Goal: Task Accomplishment & Management: Use online tool/utility

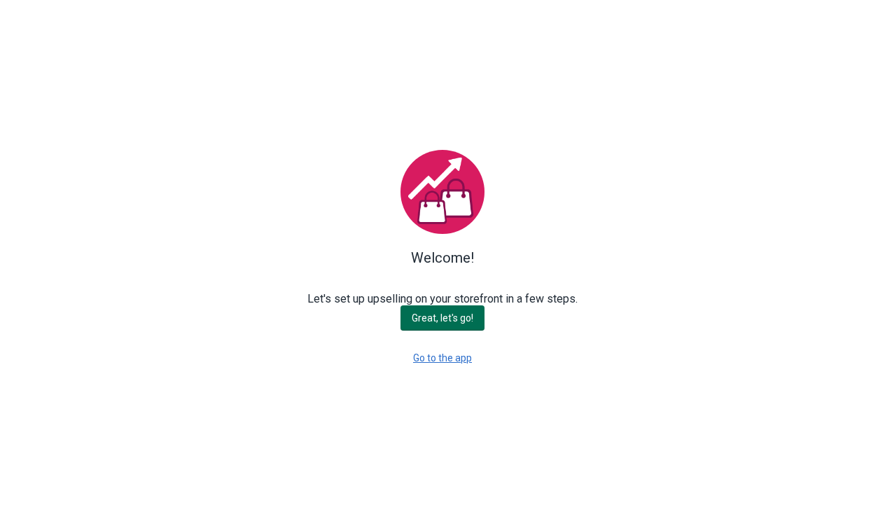
click at [447, 314] on span "Great, let's go!" at bounding box center [443, 317] width 62 height 11
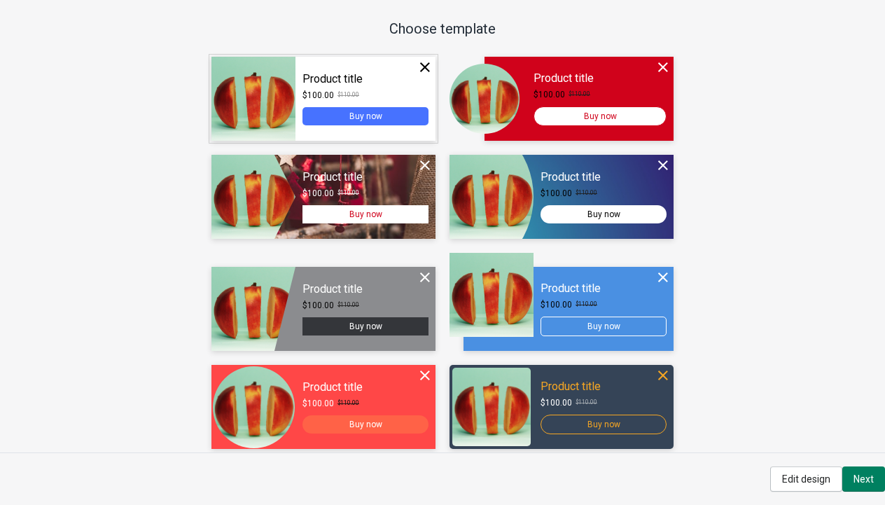
click at [335, 120] on div "Continue" at bounding box center [323, 99] width 224 height 84
click at [344, 75] on div "Continue" at bounding box center [323, 99] width 224 height 84
click at [869, 481] on span "Next" at bounding box center [863, 478] width 20 height 11
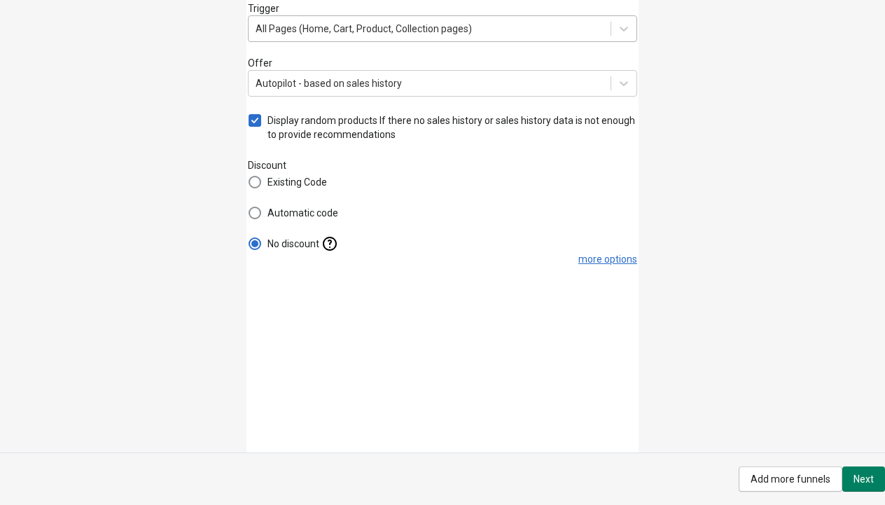
click at [346, 30] on span "All Pages (Home, Cart, Product, Collection pages)" at bounding box center [363, 28] width 216 height 11
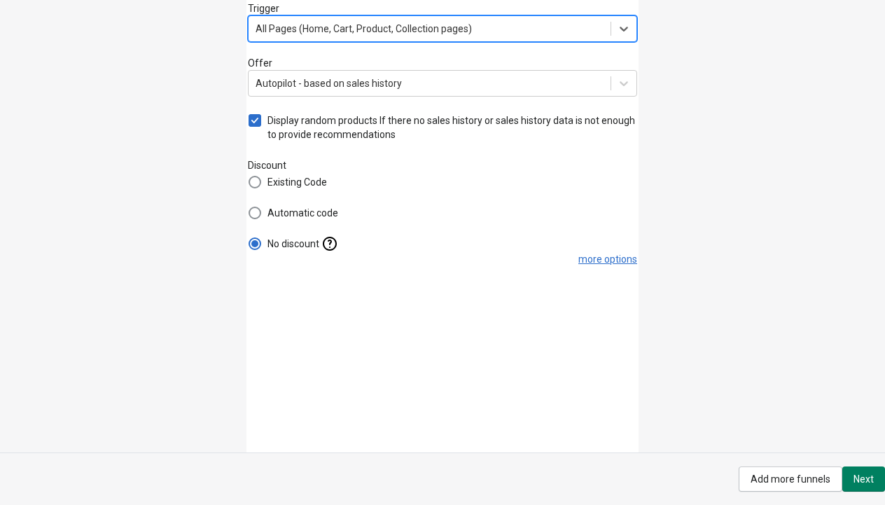
click at [346, 30] on span "All Pages (Home, Cart, Product, Collection pages)" at bounding box center [363, 28] width 216 height 11
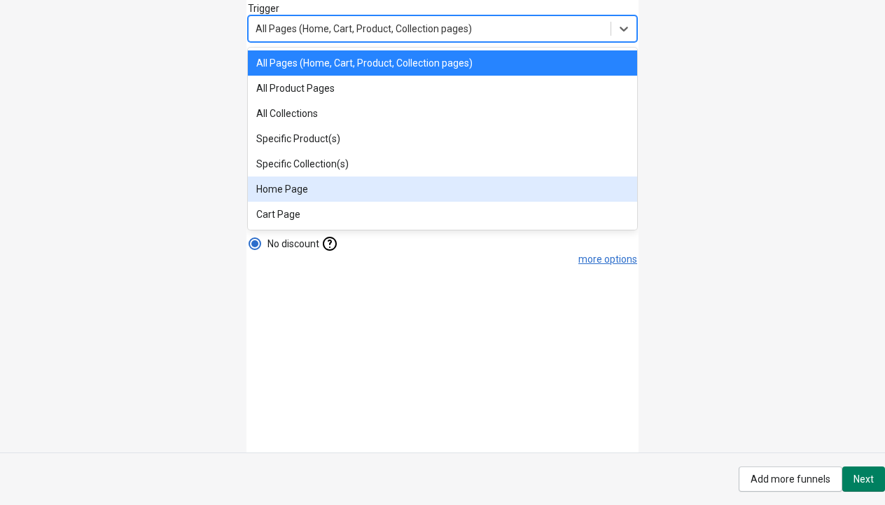
click at [137, 92] on div "Trigger option Home Page focused, 6 of 7. 7 results available. Use Up and Down …" at bounding box center [442, 226] width 885 height 452
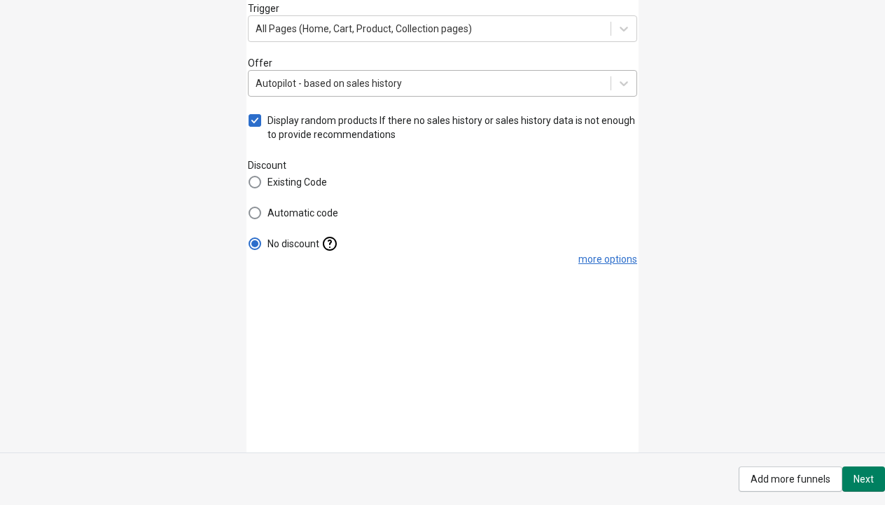
click at [294, 87] on div "Autopilot - based on sales history" at bounding box center [328, 83] width 146 height 14
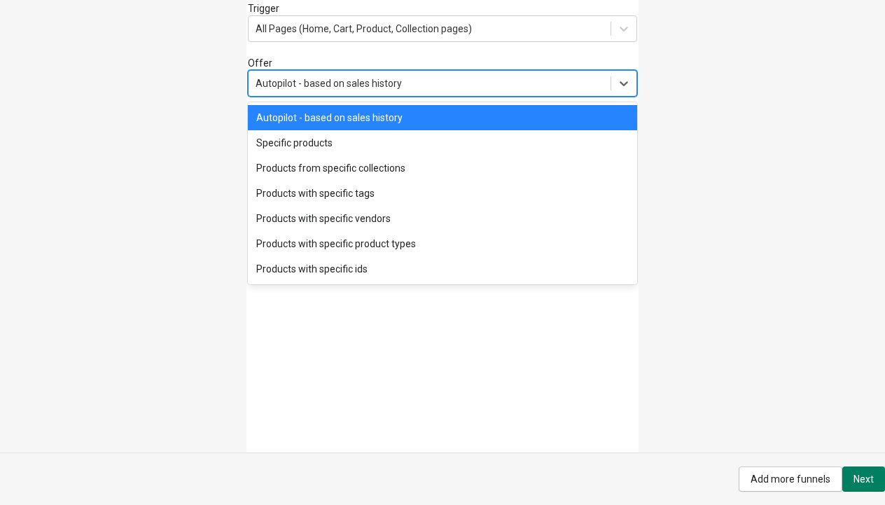
click at [294, 87] on div "Autopilot - based on sales history" at bounding box center [328, 83] width 146 height 14
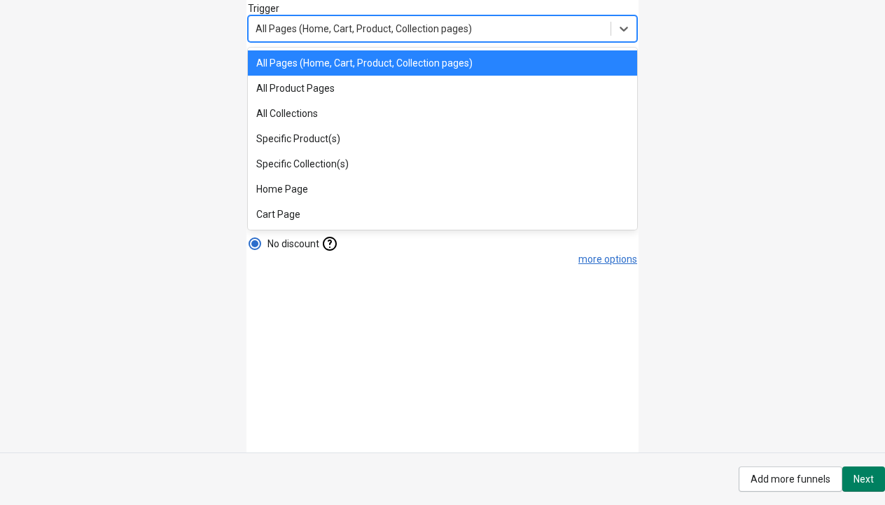
click at [320, 39] on div "All Pages (Home, Cart, Product, Collection pages)" at bounding box center [429, 28] width 362 height 22
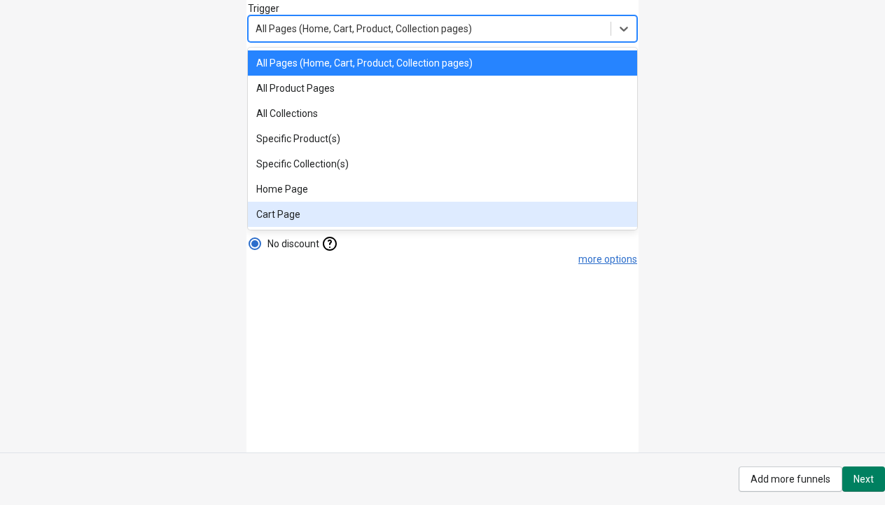
click at [308, 213] on div "Cart Page" at bounding box center [442, 214] width 389 height 25
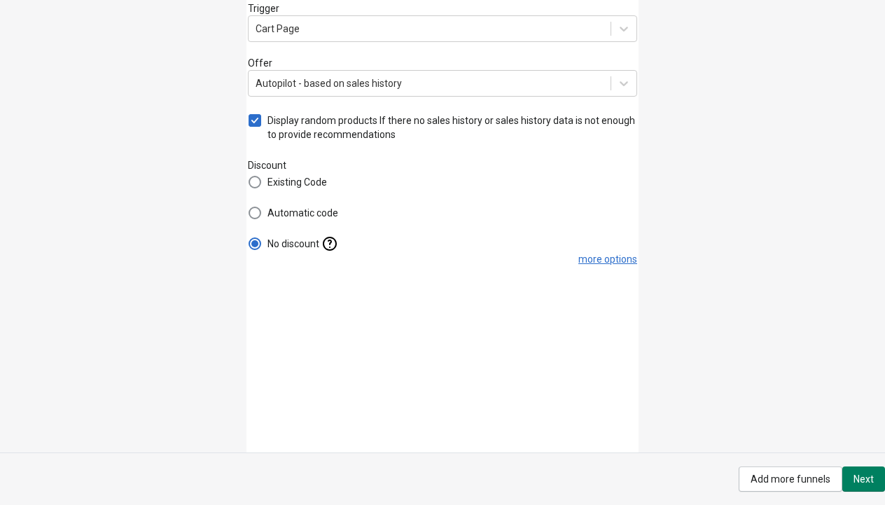
click at [461, 121] on span "Display random products If there no sales history or sales history data is not …" at bounding box center [452, 127] width 370 height 28
click at [249, 115] on input "Display random products If there no sales history or sales history data is not …" at bounding box center [248, 114] width 1 height 1
click at [372, 126] on span "Display random products If there no sales history or sales history data is not …" at bounding box center [452, 127] width 370 height 28
click at [249, 115] on input "Display random products If there no sales history or sales history data is not …" at bounding box center [248, 114] width 1 height 1
checkbox input "true"
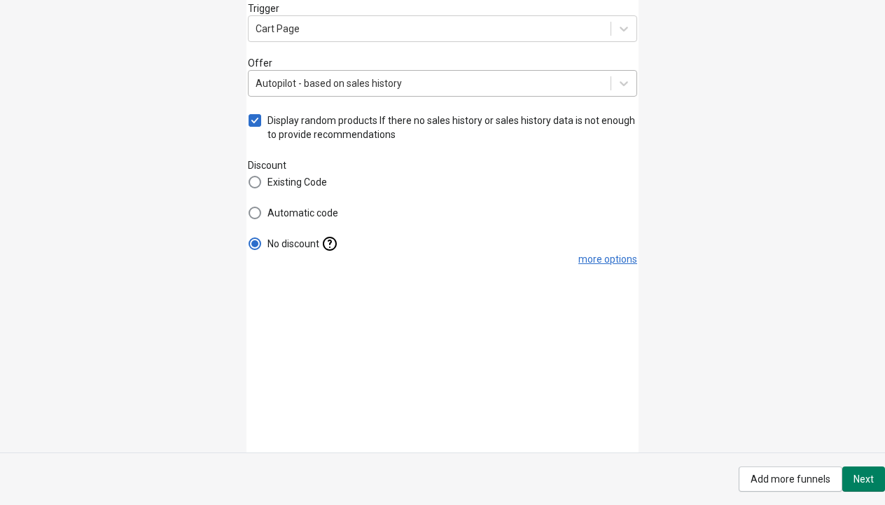
click at [370, 83] on div "Autopilot - based on sales history" at bounding box center [328, 83] width 146 height 14
click at [759, 153] on div "Trigger Cart Page Offer Autopilot - based on sales history Display random produ…" at bounding box center [442, 226] width 885 height 452
click at [367, 72] on div "Autopilot - based on sales history" at bounding box center [429, 83] width 362 height 22
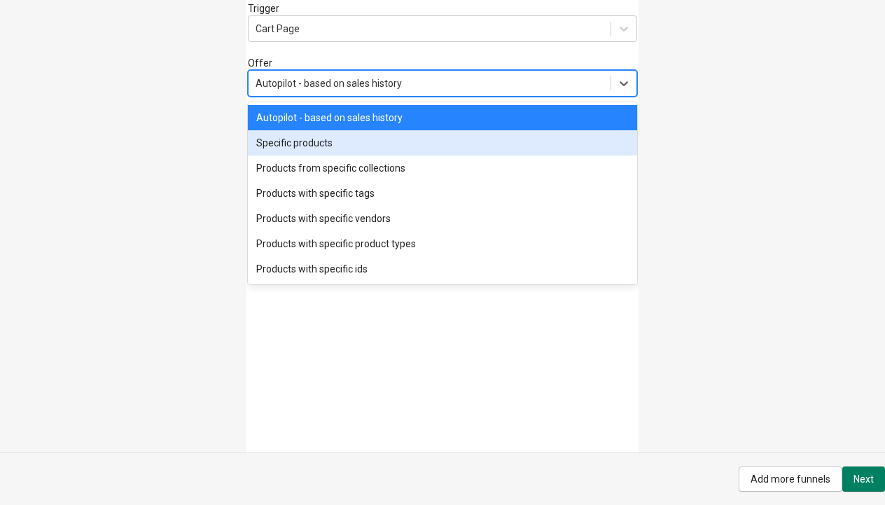
click at [343, 134] on div "Specific products" at bounding box center [442, 142] width 389 height 25
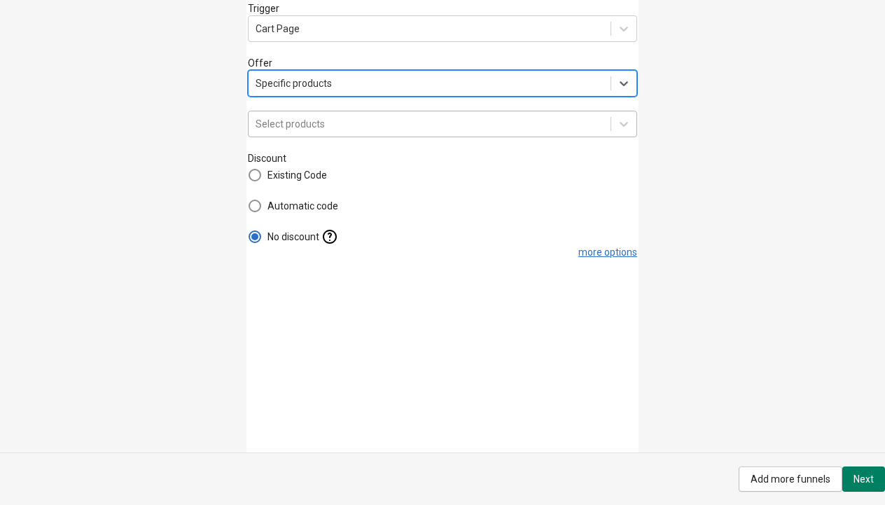
click at [318, 127] on div "Select products" at bounding box center [289, 124] width 69 height 14
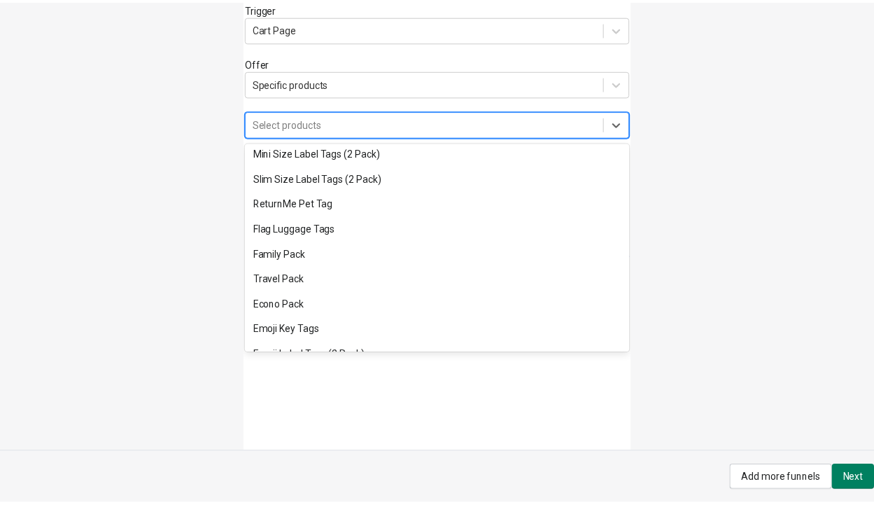
scroll to position [140, 0]
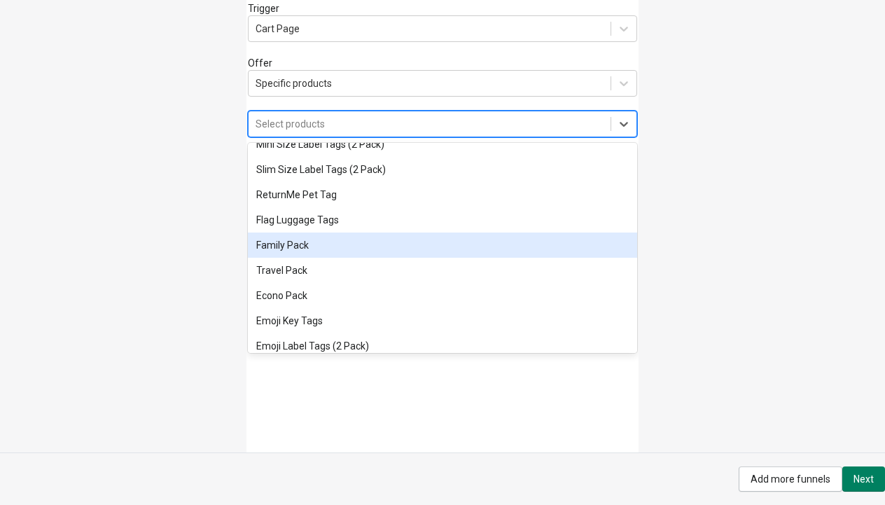
click at [318, 241] on div "Family Pack" at bounding box center [442, 244] width 389 height 25
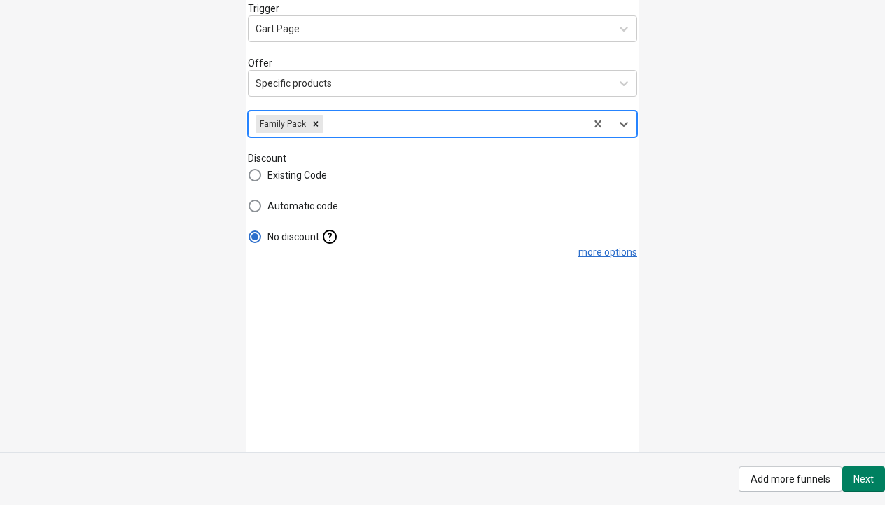
click at [195, 171] on div "Trigger Cart Page Offer Specific products option Family Pack, selected. 0 resul…" at bounding box center [442, 226] width 885 height 452
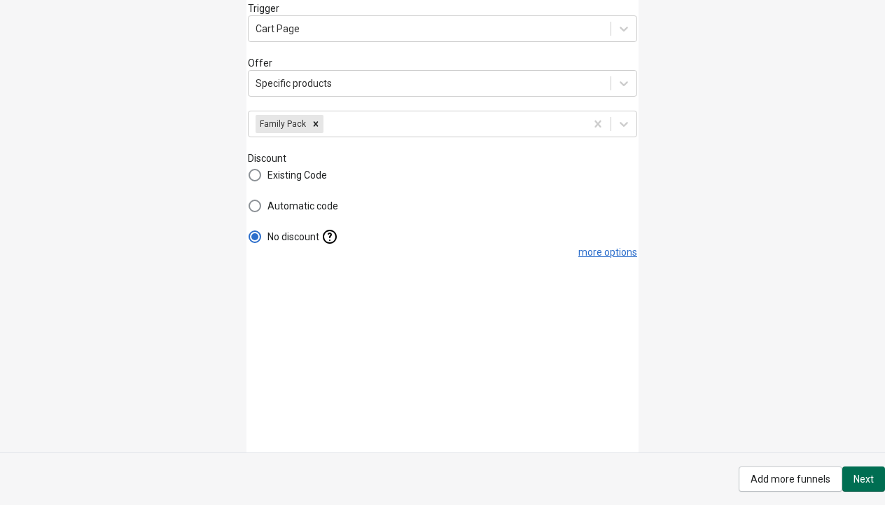
click at [864, 482] on span "Next" at bounding box center [863, 478] width 20 height 11
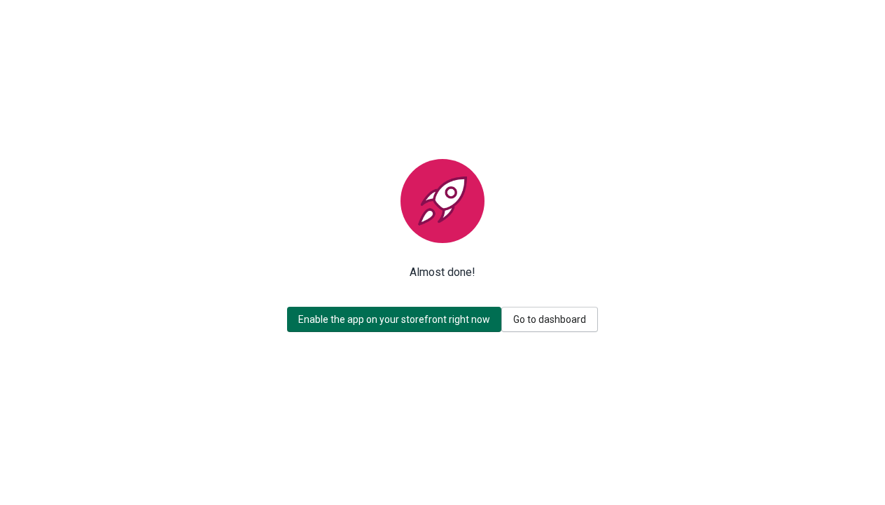
click at [449, 321] on span "Enable the app on your storefront right now" at bounding box center [394, 319] width 192 height 11
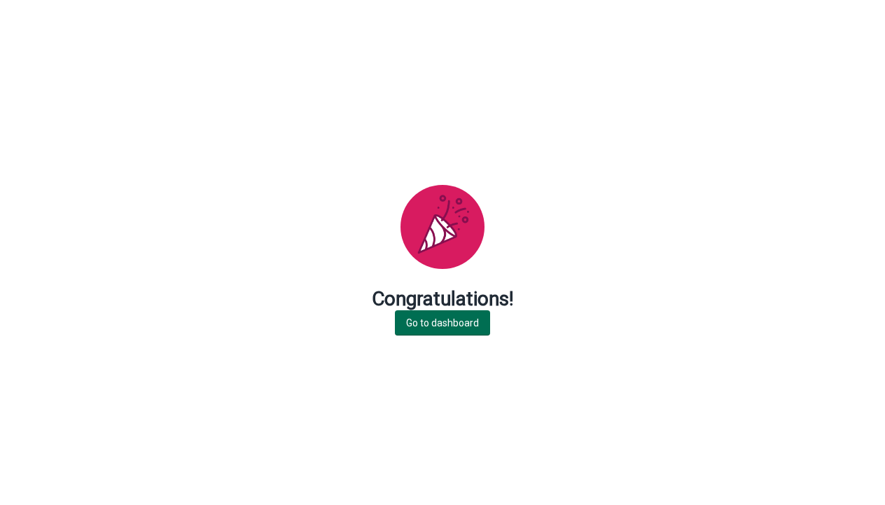
click at [454, 325] on span "Go to dashboard" at bounding box center [442, 322] width 73 height 11
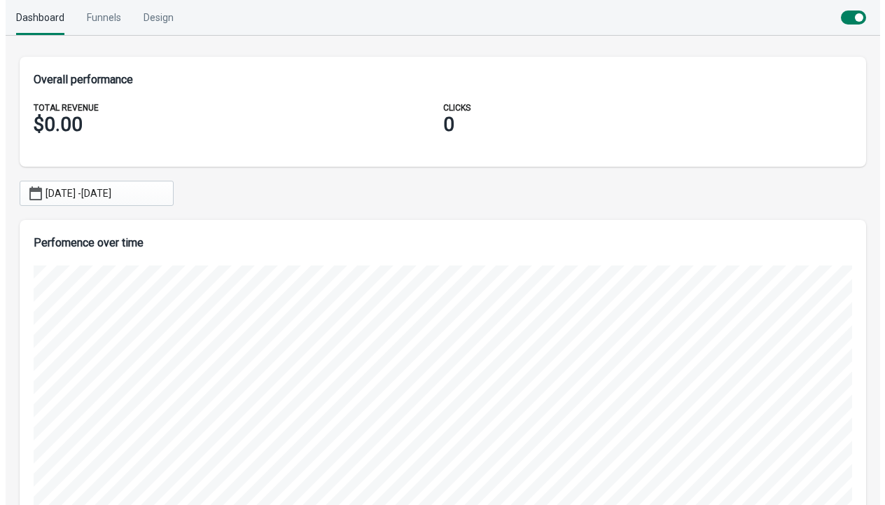
scroll to position [339, 846]
click at [102, 30] on div "Funnels" at bounding box center [98, 17] width 34 height 35
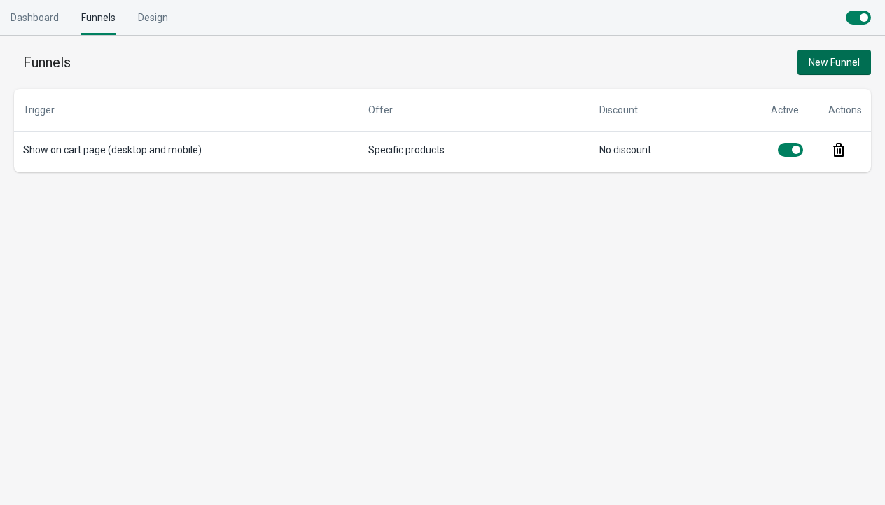
click at [847, 62] on span "New Funnel" at bounding box center [833, 62] width 51 height 11
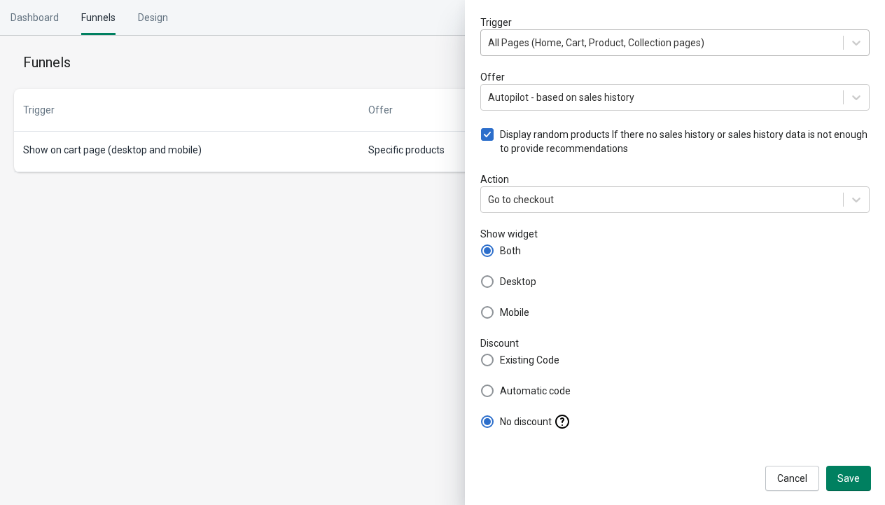
click at [661, 34] on div "All Pages (Home, Cart, Product, Collection pages)" at bounding box center [662, 42] width 362 height 22
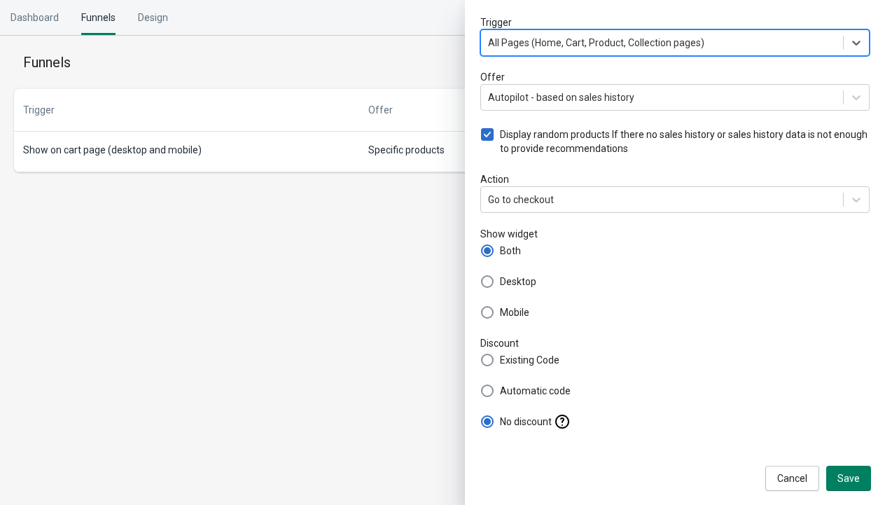
click at [660, 31] on div "All Pages (Home, Cart, Product, Collection pages)" at bounding box center [674, 42] width 389 height 27
click at [654, 207] on div "Go to checkout" at bounding box center [662, 199] width 362 height 22
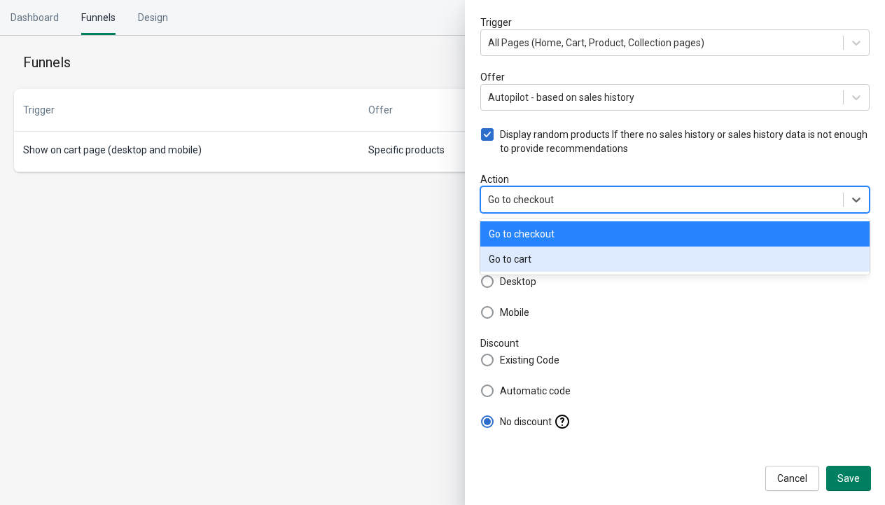
click at [579, 258] on div "Go to cart" at bounding box center [674, 258] width 389 height 25
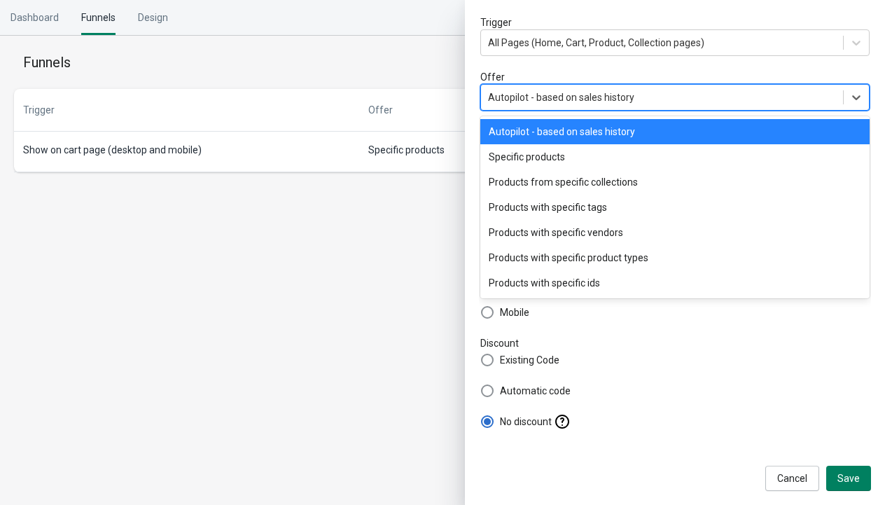
click at [580, 91] on div "Autopilot - based on sales history" at bounding box center [561, 97] width 146 height 14
click at [164, 405] on body "Skip to content Dashboard Funnels Design Funnels New Funnel Trigger All Pages (…" at bounding box center [442, 252] width 885 height 505
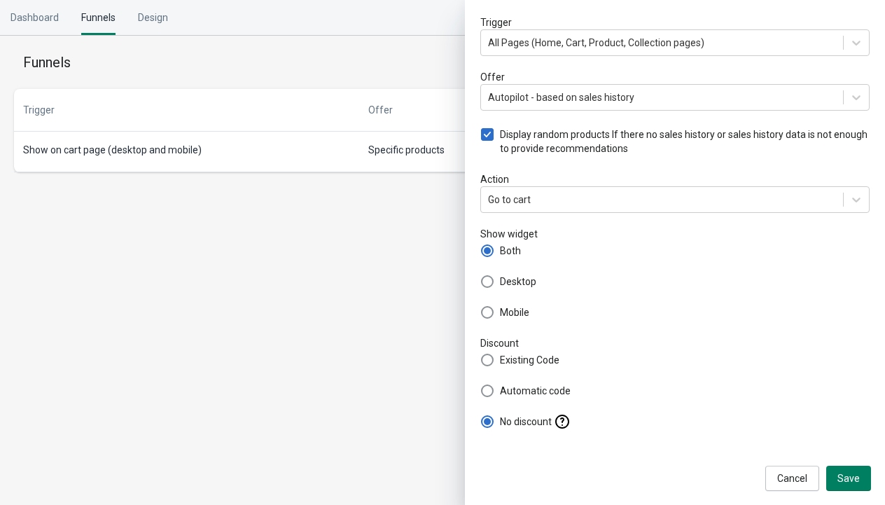
click at [407, 216] on body "Skip to content Dashboard Funnels Design Funnels New Funnel Trigger All Pages (…" at bounding box center [442, 252] width 885 height 505
click at [778, 477] on button "Cancel" at bounding box center [792, 477] width 54 height 25
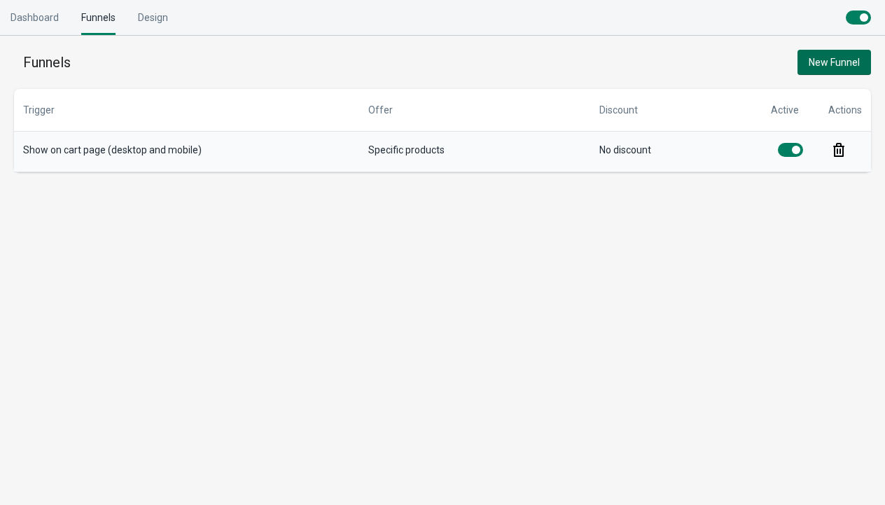
click at [486, 156] on td "Specific products" at bounding box center [474, 152] width 231 height 41
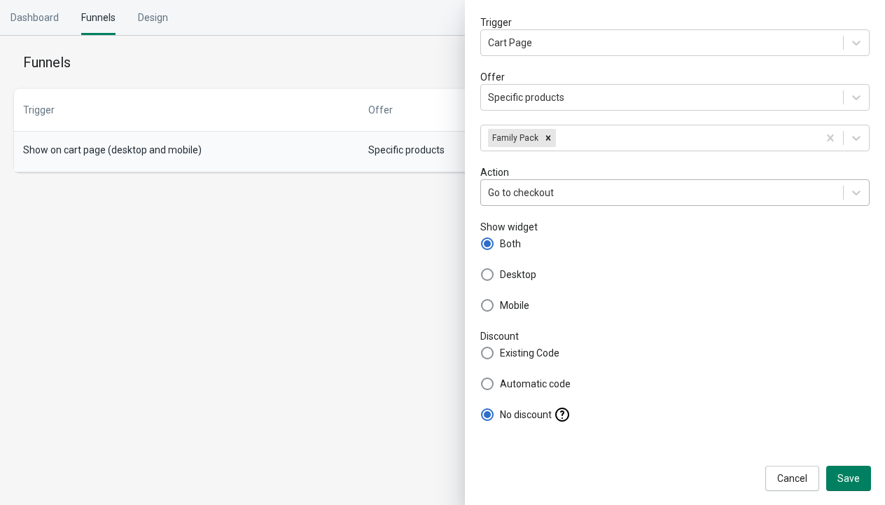
click at [547, 187] on div "Go to checkout" at bounding box center [521, 192] width 66 height 14
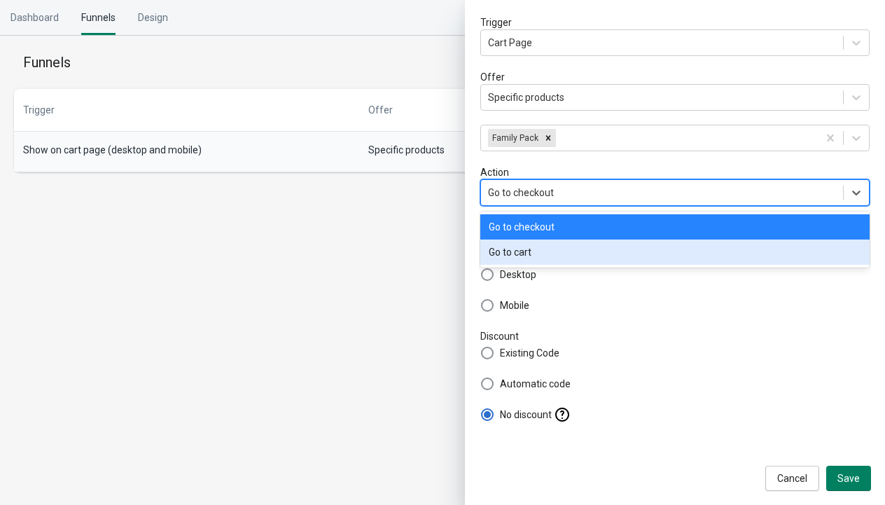
click at [529, 248] on div "Go to cart" at bounding box center [674, 251] width 389 height 25
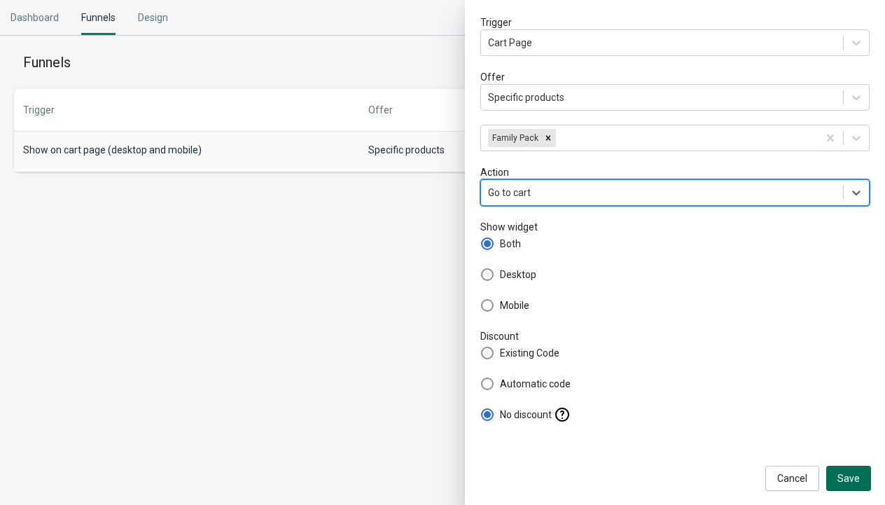
click at [847, 484] on span "Save" at bounding box center [848, 477] width 22 height 11
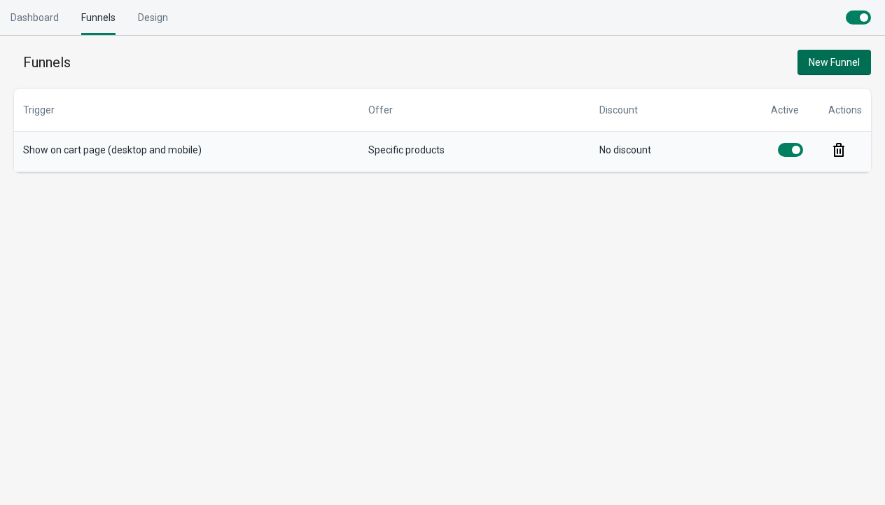
click at [384, 148] on td "Specific products" at bounding box center [474, 152] width 231 height 41
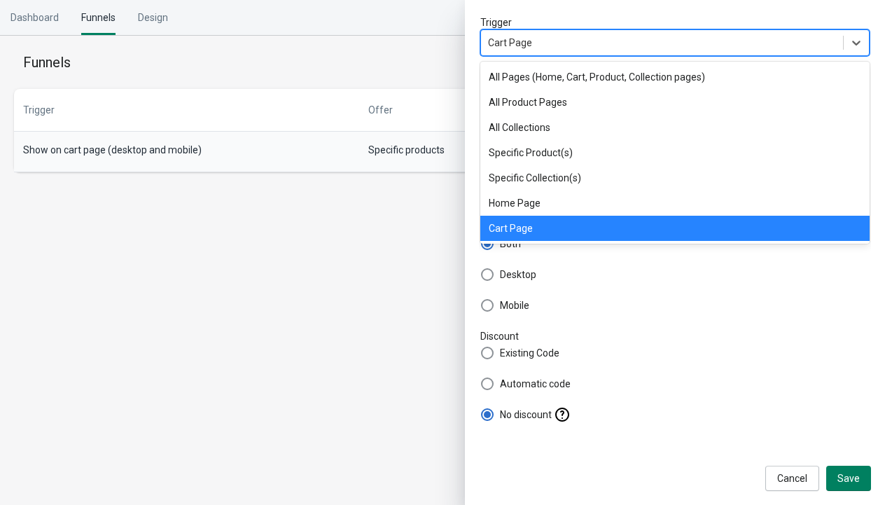
click at [589, 48] on div "Cart Page" at bounding box center [662, 42] width 362 height 22
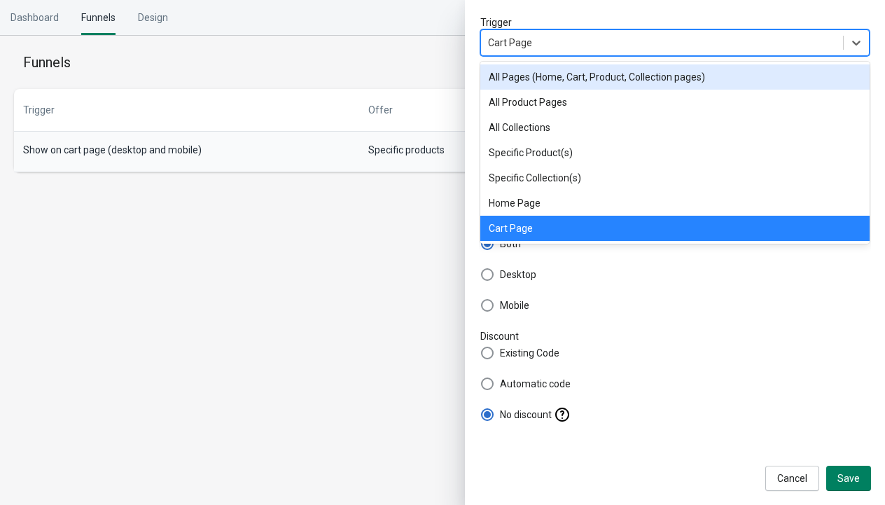
click at [602, 76] on span "All Pages (Home, Cart, Product, Collection pages)" at bounding box center [597, 76] width 216 height 11
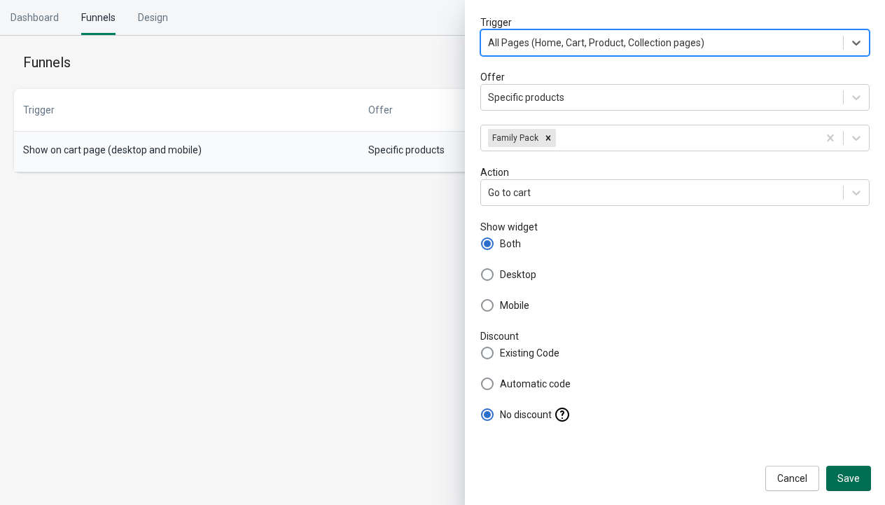
click at [855, 481] on span "Save" at bounding box center [848, 477] width 22 height 11
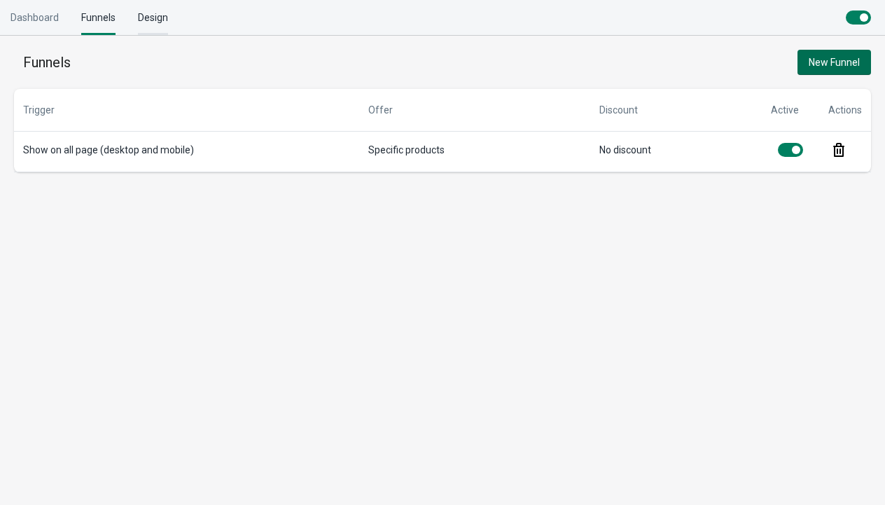
click at [153, 13] on div "Design" at bounding box center [153, 17] width 30 height 35
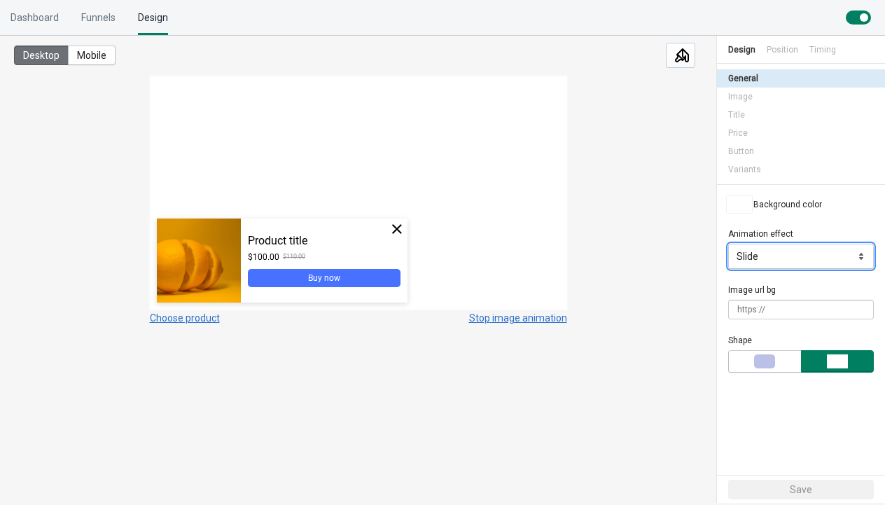
click at [803, 256] on select "Slide Zoom Fade in" at bounding box center [801, 256] width 146 height 25
click at [793, 258] on select "Slide Zoom Fade in" at bounding box center [801, 256] width 146 height 25
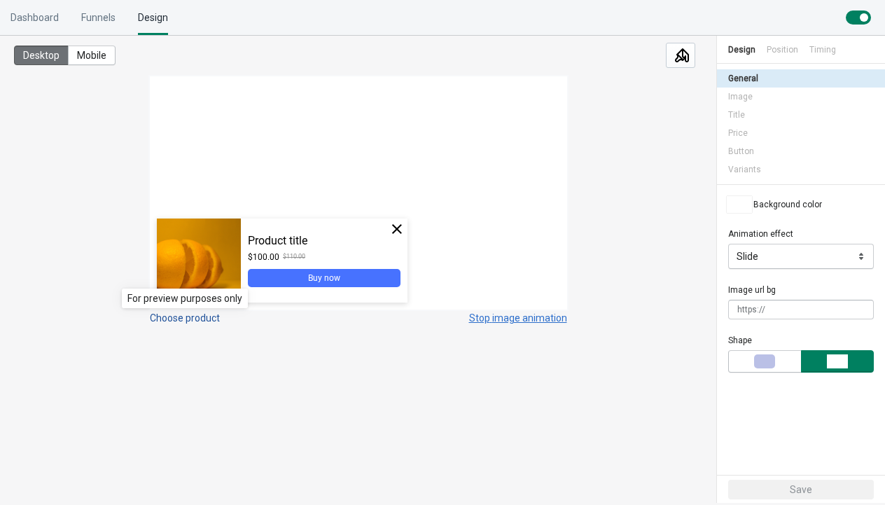
click at [189, 318] on button "Choose product" at bounding box center [185, 317] width 70 height 11
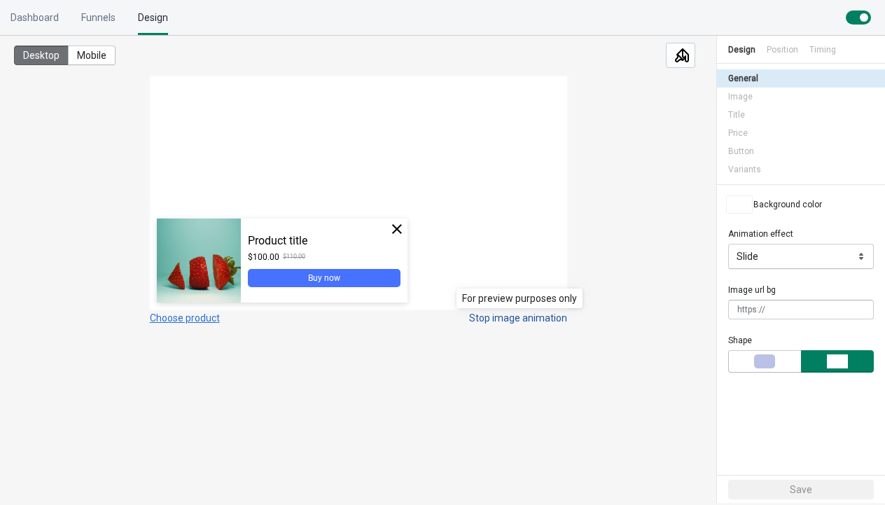
click at [522, 321] on button "Stop image animation" at bounding box center [518, 317] width 98 height 11
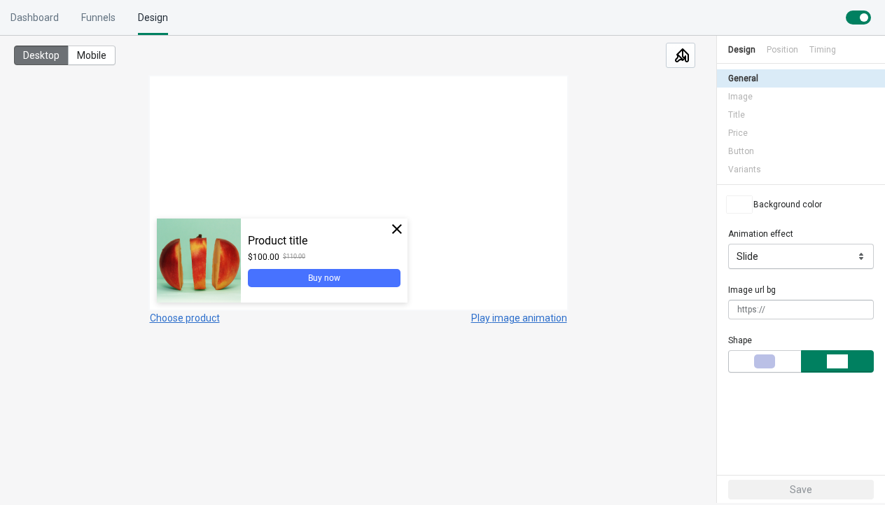
click at [489, 433] on div "Desktop Mobile Choose product Play image animation" at bounding box center [358, 260] width 716 height 449
click at [760, 370] on button "button" at bounding box center [764, 361] width 73 height 22
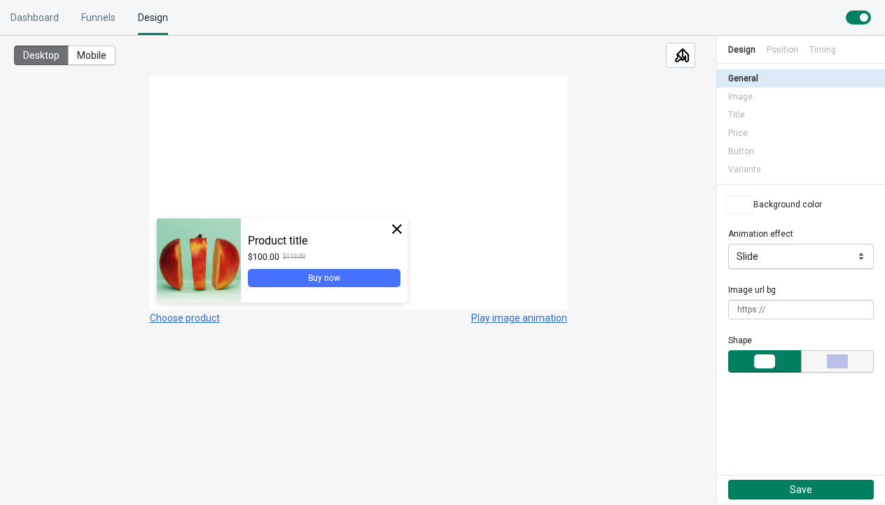
click at [846, 354] on div "button" at bounding box center [837, 361] width 21 height 14
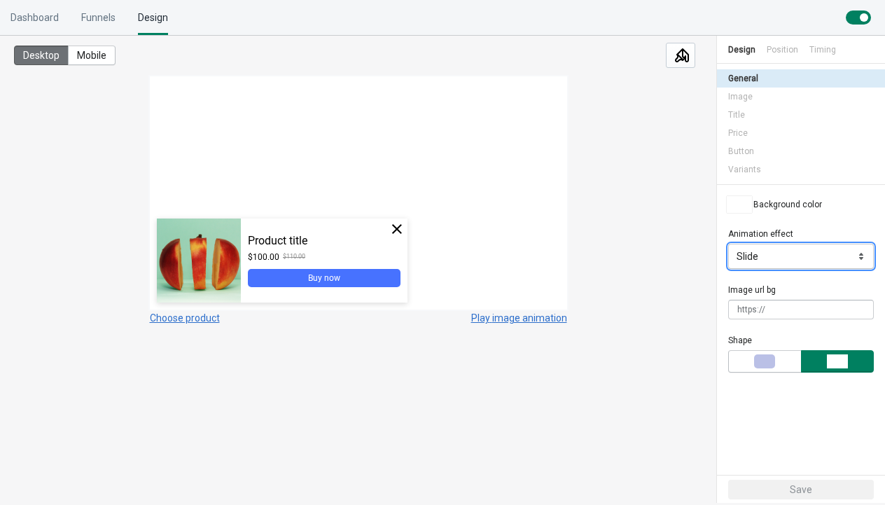
click at [794, 262] on select "Slide Zoom Fade in" at bounding box center [801, 256] width 146 height 25
click at [650, 242] on div "Desktop Mobile Choose product Play image animation" at bounding box center [358, 260] width 716 height 449
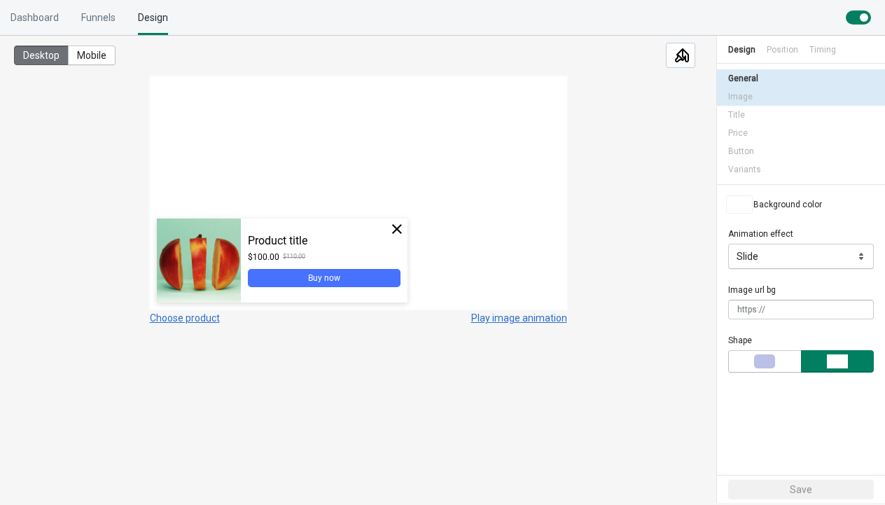
click at [763, 89] on div "Image" at bounding box center [801, 96] width 146 height 18
select select "animate_2"
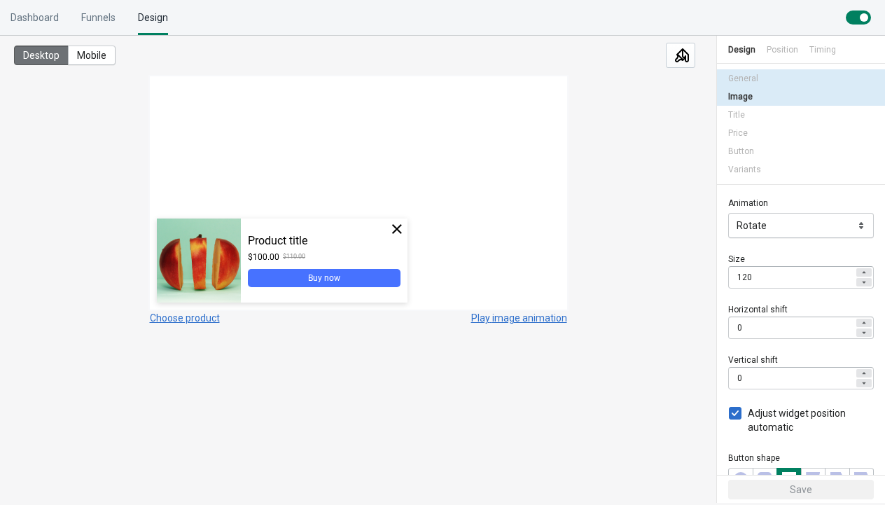
click at [763, 78] on div "General" at bounding box center [801, 78] width 146 height 18
